Goal: Information Seeking & Learning: Learn about a topic

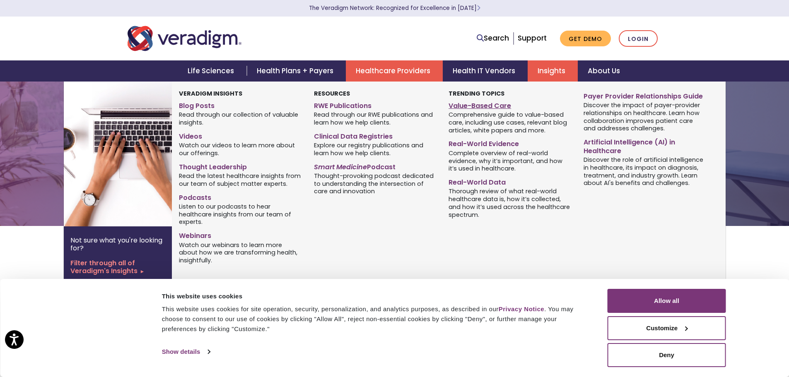
click at [481, 105] on link "Value-Based Care" at bounding box center [510, 105] width 122 height 12
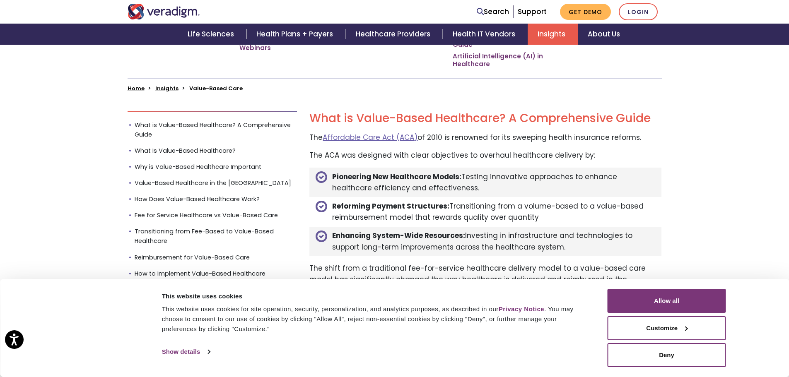
scroll to position [207, 0]
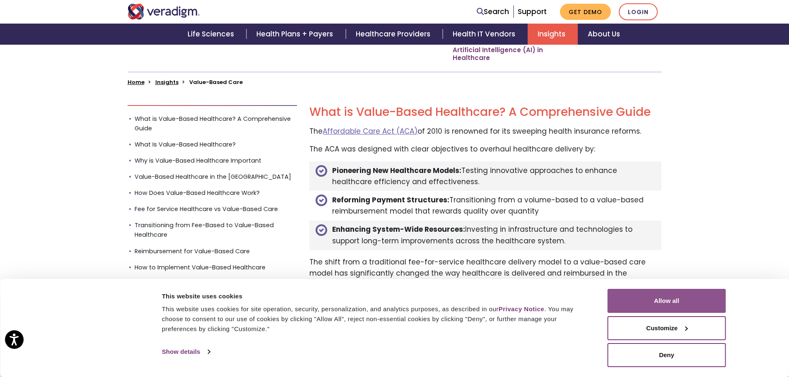
click at [698, 298] on button "Allow all" at bounding box center [667, 301] width 118 height 24
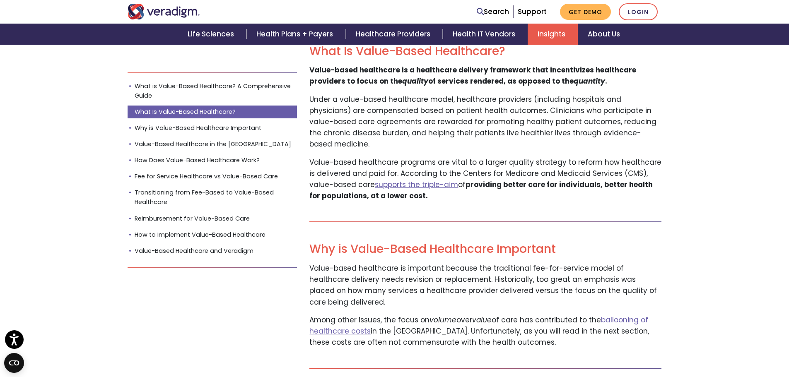
scroll to position [580, 0]
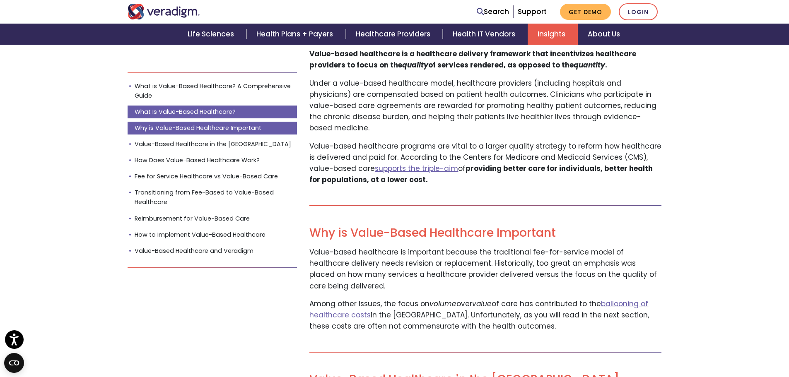
click at [232, 129] on link "Why is Value-Based Healthcare Important" at bounding box center [213, 128] width 170 height 13
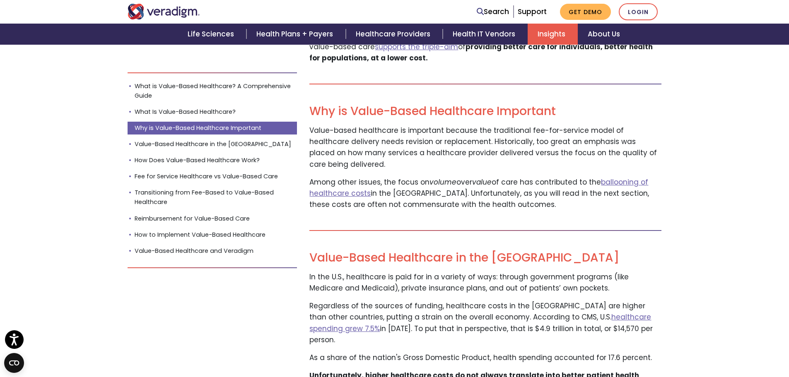
scroll to position [724, 0]
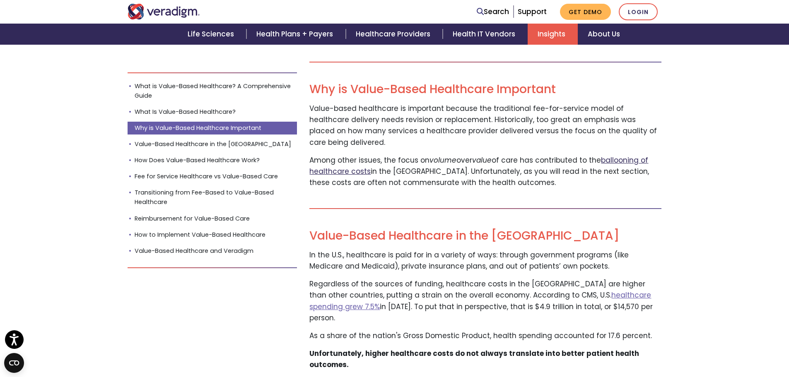
click at [628, 155] on link "ballooning of healthcare costs" at bounding box center [478, 165] width 339 height 21
